Goal: Communication & Community: Answer question/provide support

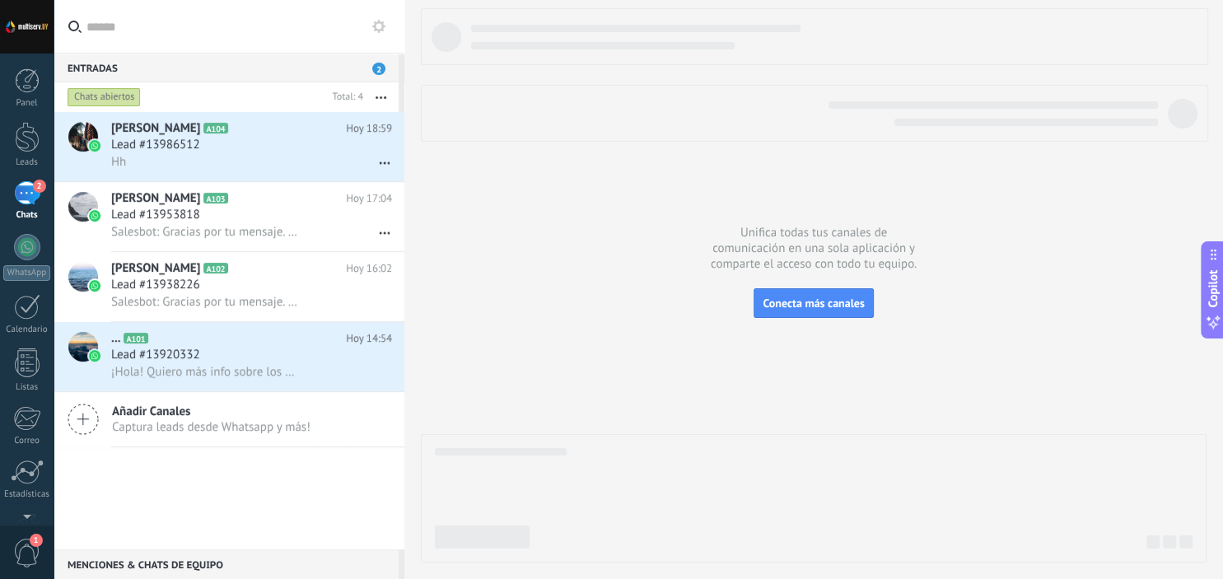
click at [468, 187] on div at bounding box center [814, 285] width 786 height 554
click at [371, 232] on icon at bounding box center [367, 233] width 20 height 20
click at [549, 352] on div at bounding box center [611, 289] width 1223 height 579
click at [549, 352] on div at bounding box center [814, 285] width 786 height 554
click at [23, 202] on div "2" at bounding box center [27, 193] width 26 height 24
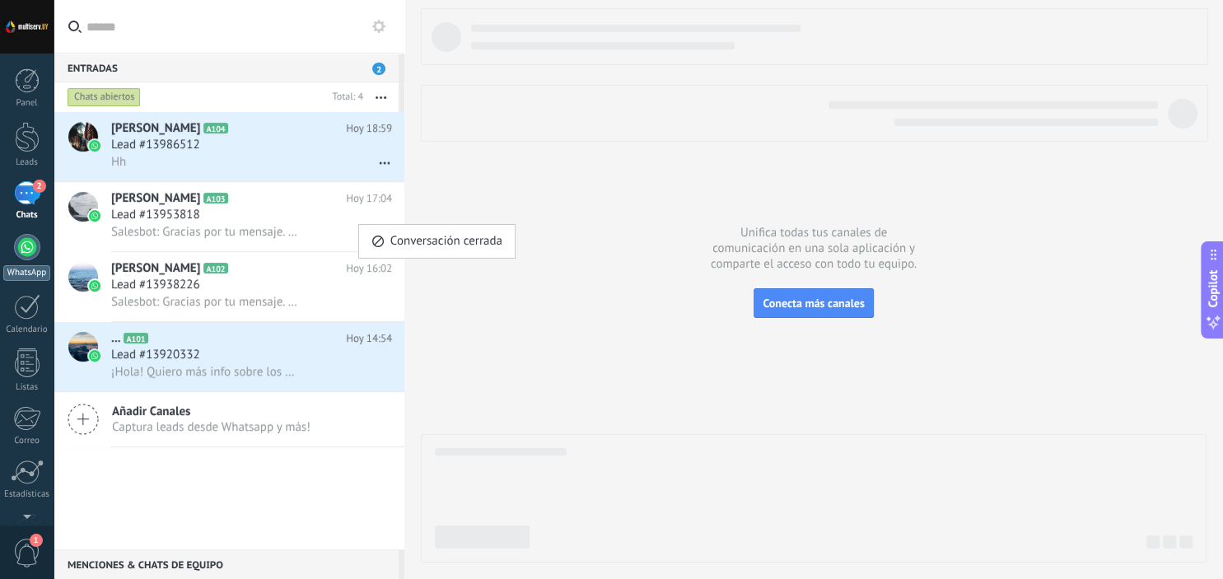
click at [23, 247] on div at bounding box center [27, 247] width 26 height 26
